Goal: Navigation & Orientation: Find specific page/section

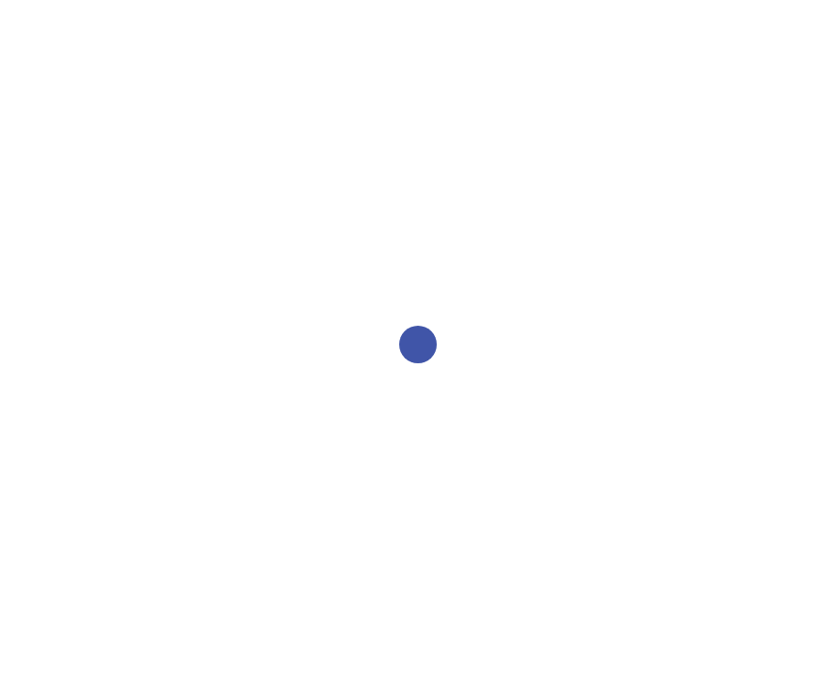
select select "2bed604d-1099-4043-b1bc-2365e8740244"
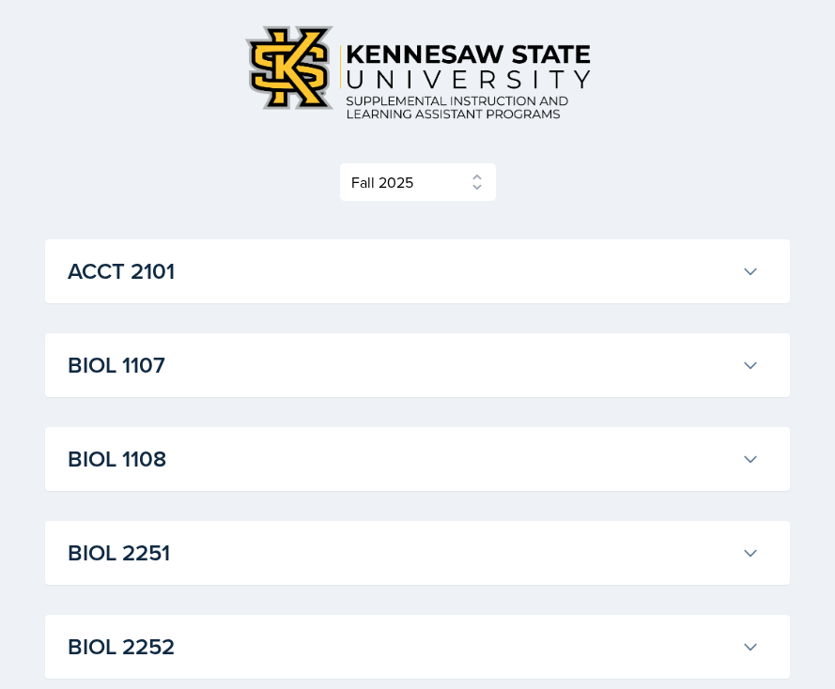
scroll to position [210, 0]
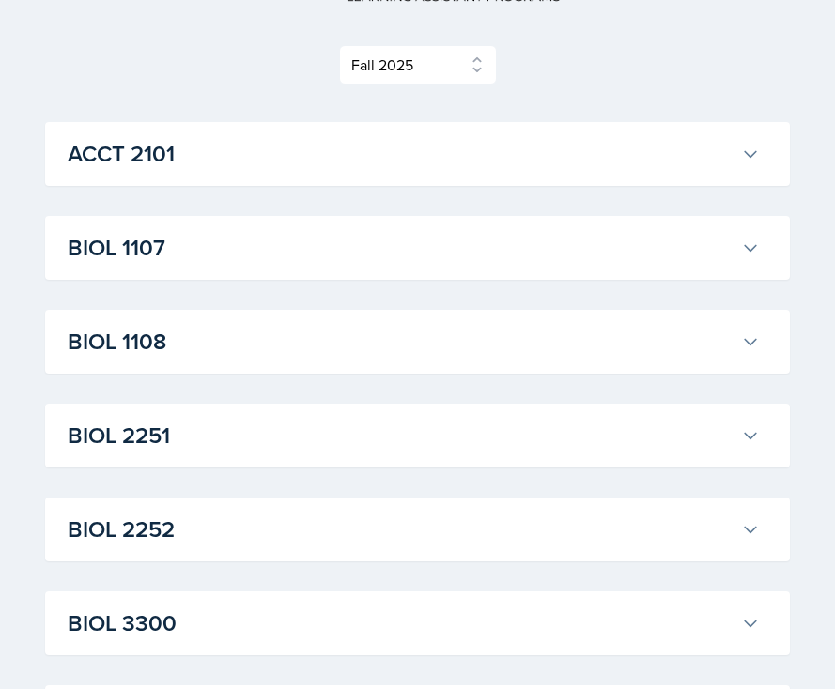
click at [158, 459] on div "BIOL 2251 [PERSON_NAME] Professor: [PERSON_NAME] Export to Google Calendar Recu…" at bounding box center [417, 436] width 745 height 64
click at [180, 439] on h3 "BIOL 2251" at bounding box center [401, 436] width 666 height 34
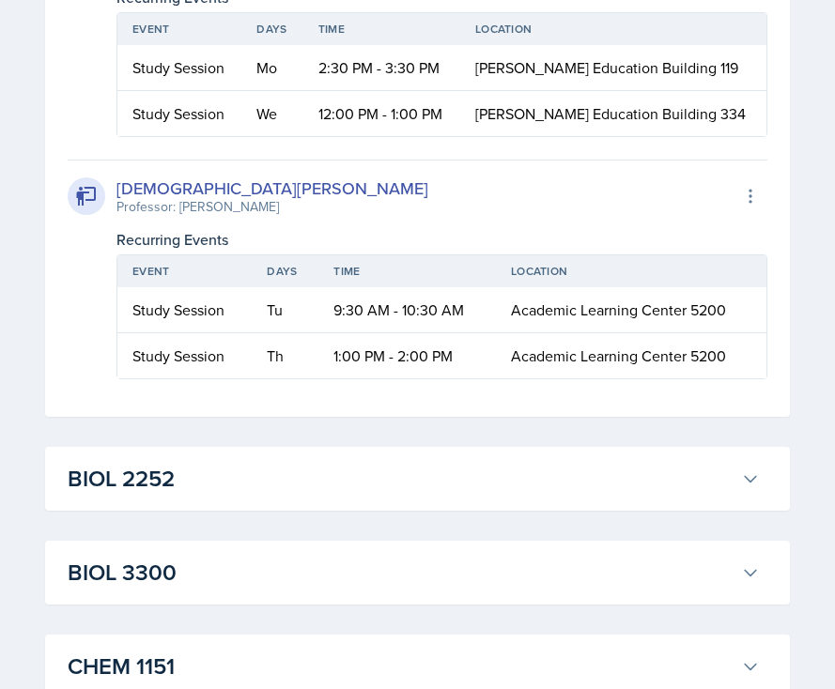
scroll to position [740, 0]
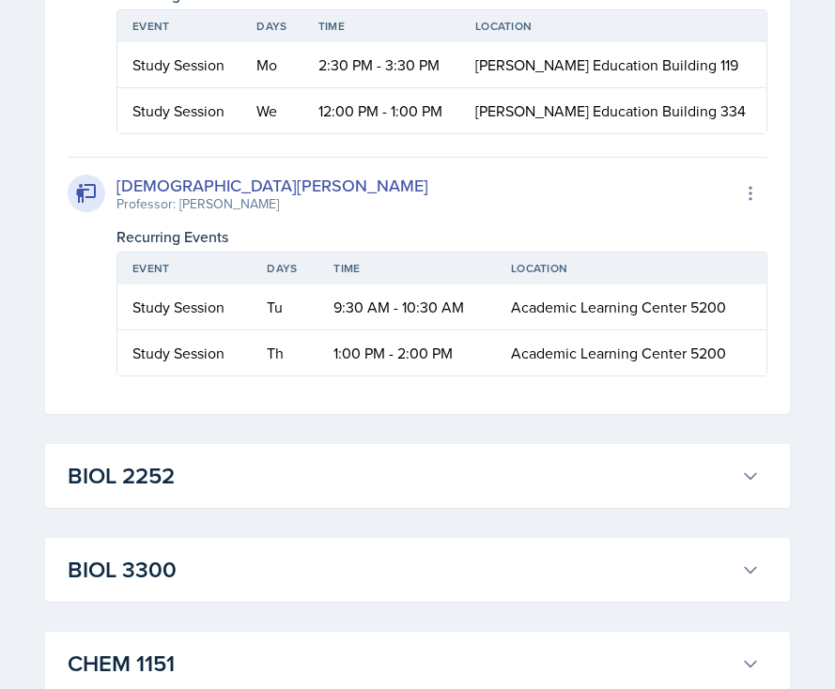
click at [168, 474] on h3 "BIOL 2252" at bounding box center [401, 476] width 666 height 34
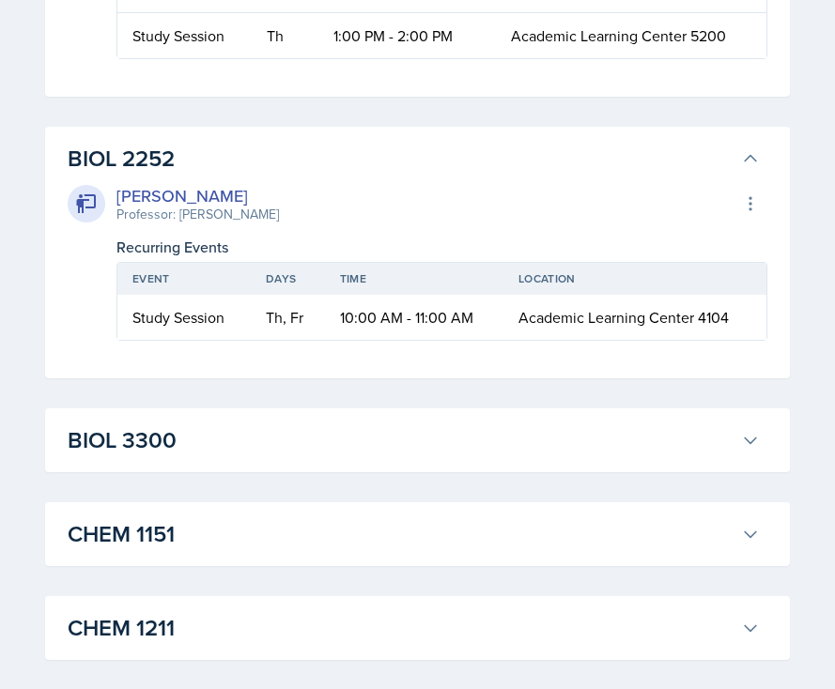
scroll to position [1073, 0]
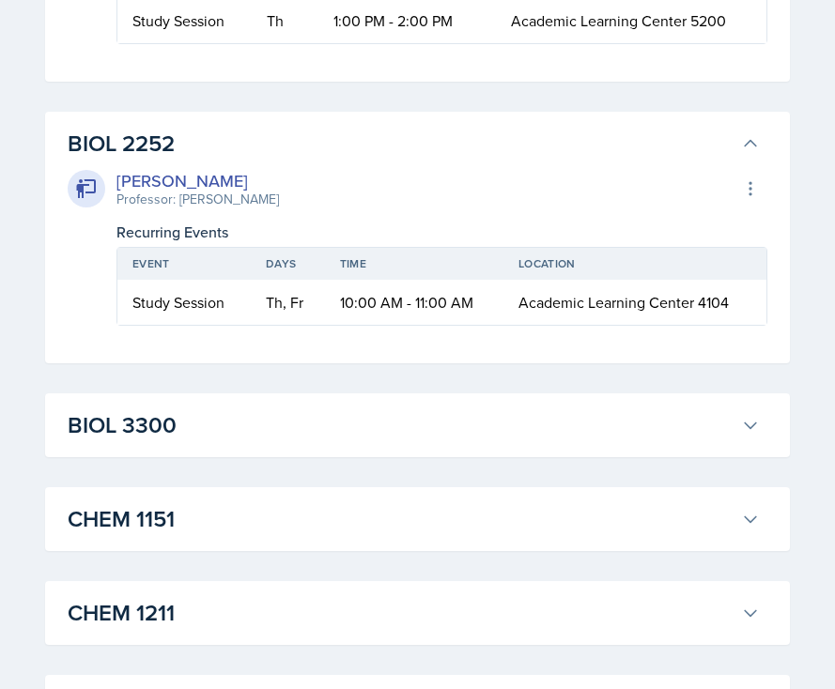
click at [429, 433] on h3 "BIOL 3300" at bounding box center [401, 426] width 666 height 34
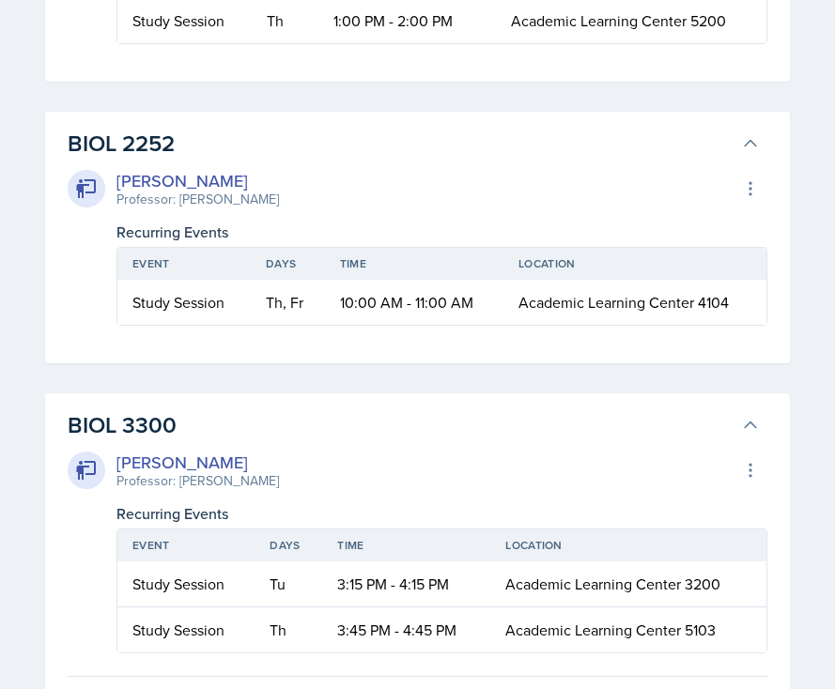
click at [429, 433] on h3 "BIOL 3300" at bounding box center [401, 426] width 666 height 34
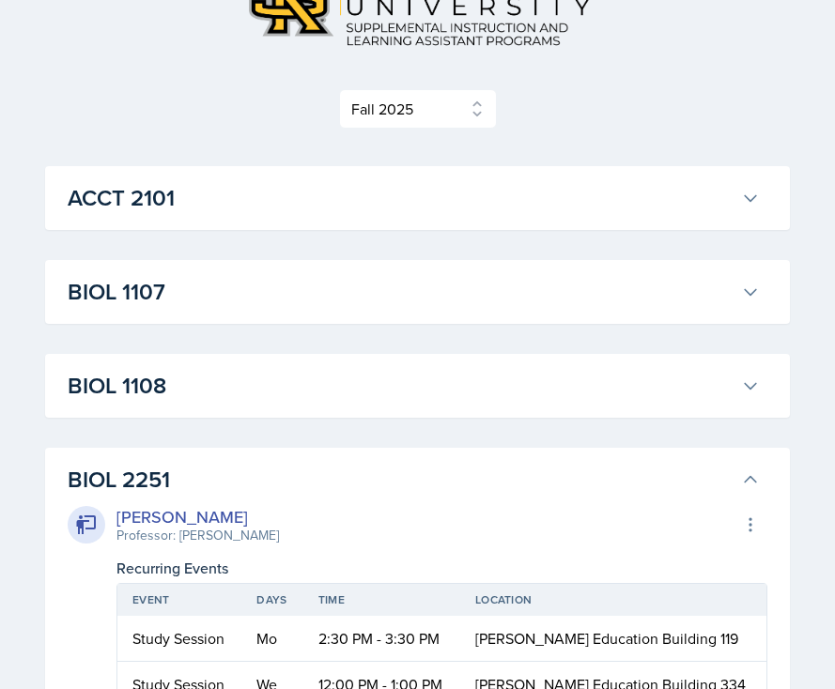
scroll to position [0, 0]
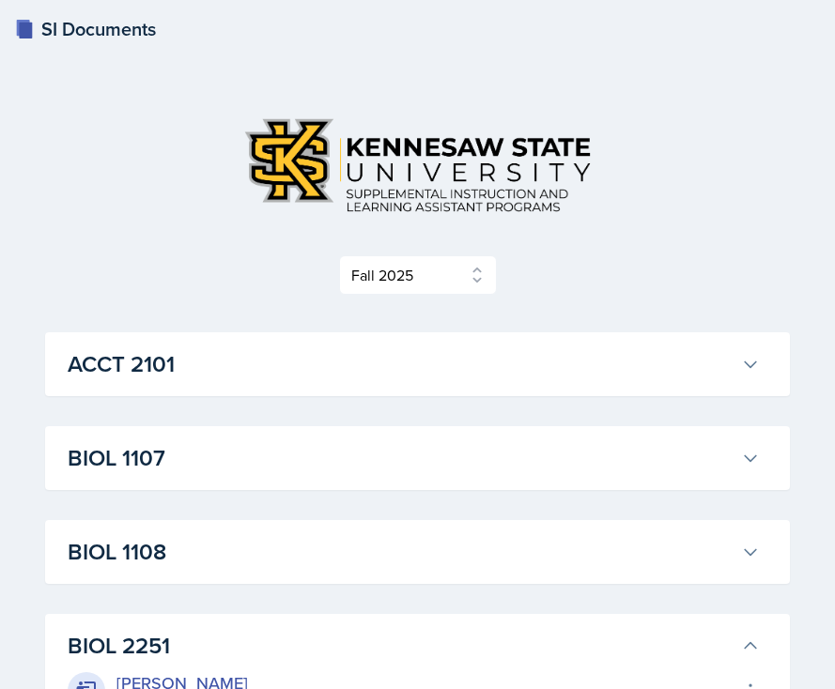
click at [80, 25] on div "SI Documents" at bounding box center [85, 29] width 141 height 28
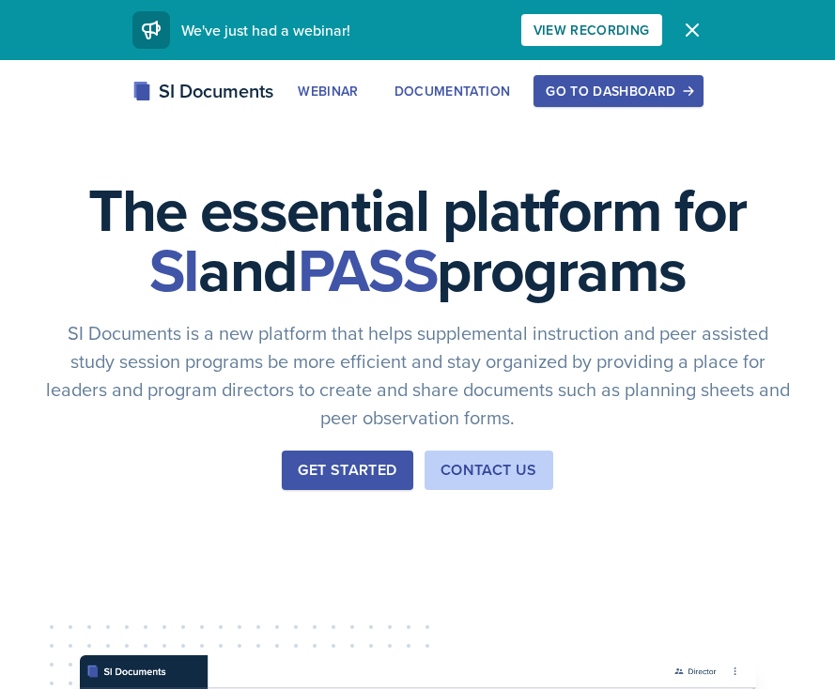
click at [579, 92] on div "Go to Dashboard" at bounding box center [618, 91] width 145 height 15
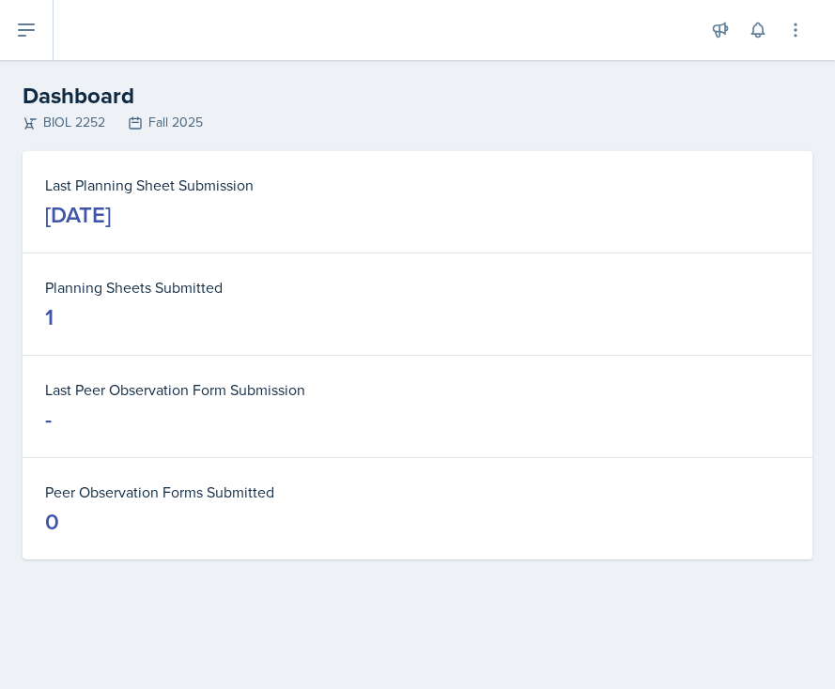
click at [111, 210] on div "[DATE]" at bounding box center [78, 215] width 66 height 30
click at [34, 37] on icon at bounding box center [26, 30] width 23 height 23
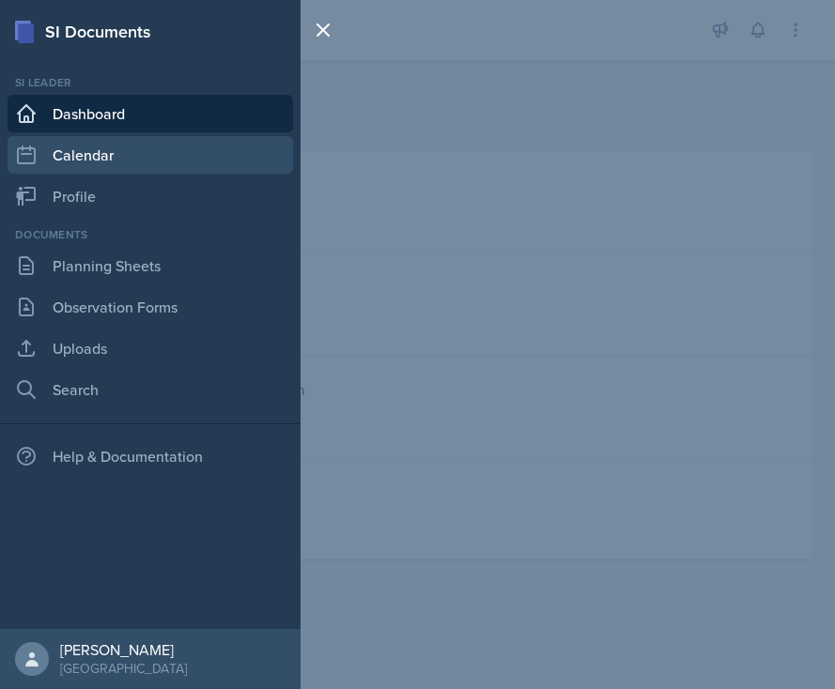
click at [115, 162] on link "Calendar" at bounding box center [151, 155] width 286 height 38
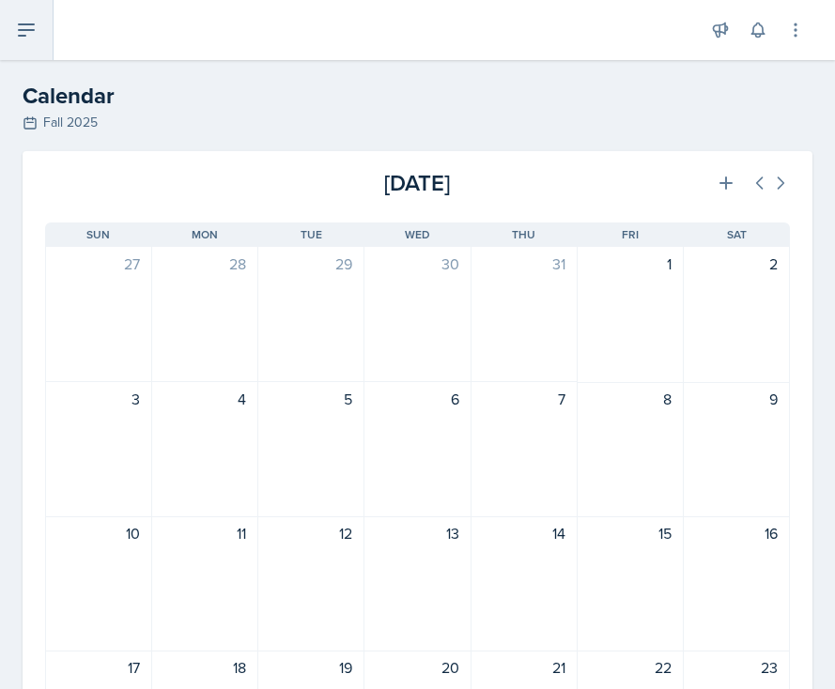
click at [41, 42] on button at bounding box center [27, 30] width 54 height 60
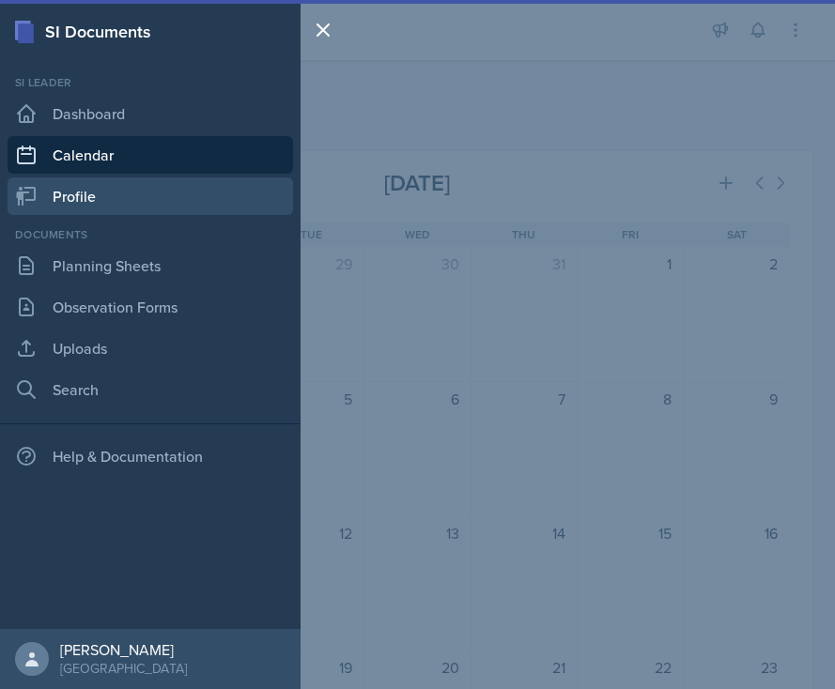
click at [116, 191] on link "Profile" at bounding box center [151, 197] width 286 height 38
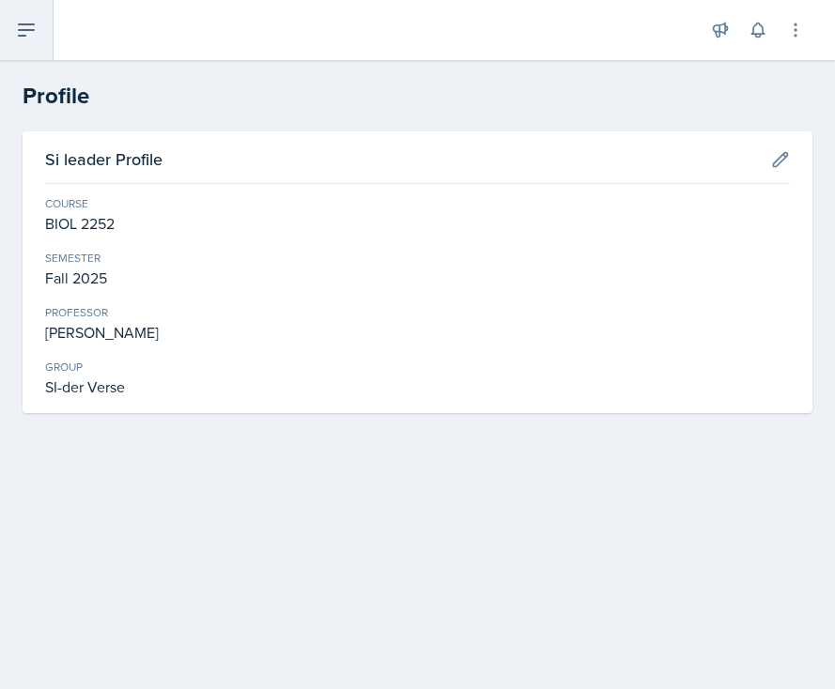
click at [31, 32] on icon at bounding box center [26, 30] width 23 height 23
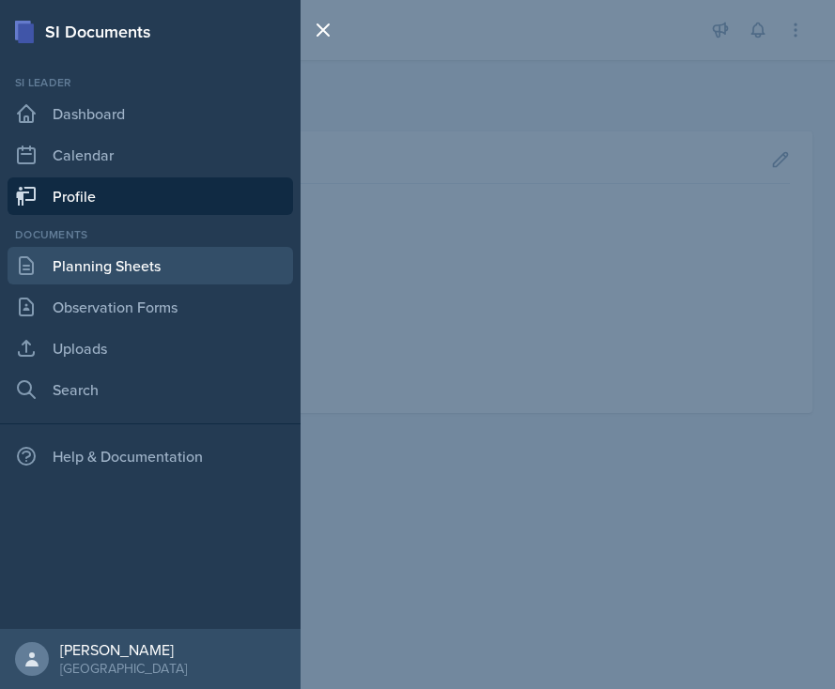
click at [147, 270] on link "Planning Sheets" at bounding box center [151, 266] width 286 height 38
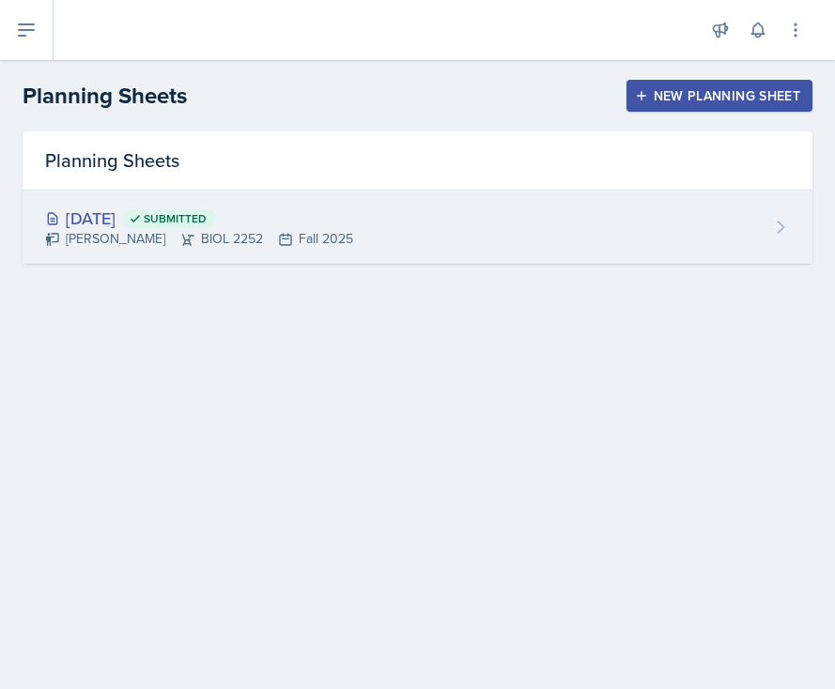
click at [371, 226] on div "[DATE] Submitted [PERSON_NAME] BIOL 2252 Fall 2025" at bounding box center [418, 227] width 790 height 73
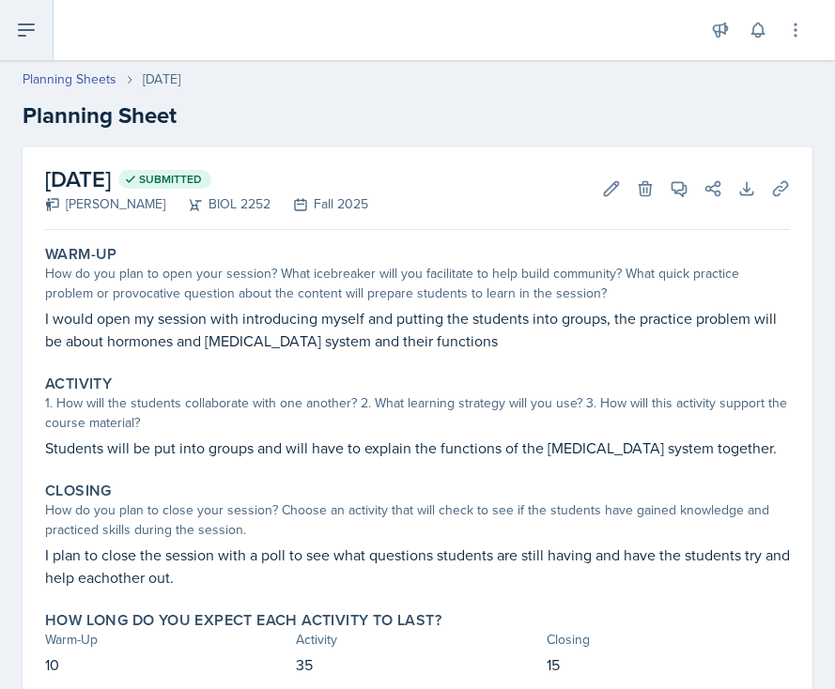
click at [46, 34] on button at bounding box center [27, 30] width 54 height 60
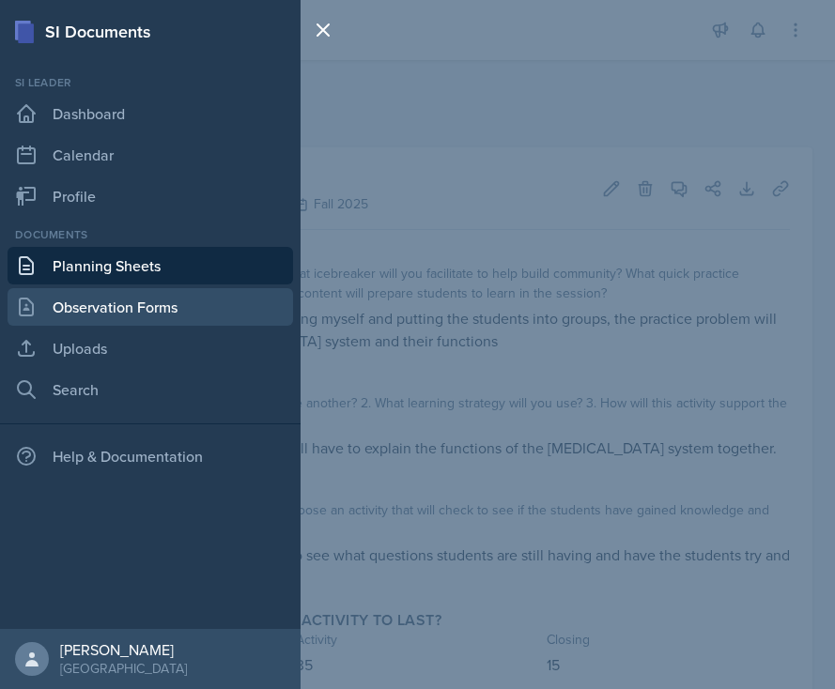
click at [117, 300] on link "Observation Forms" at bounding box center [151, 307] width 286 height 38
